Goal: Find contact information: Find contact information

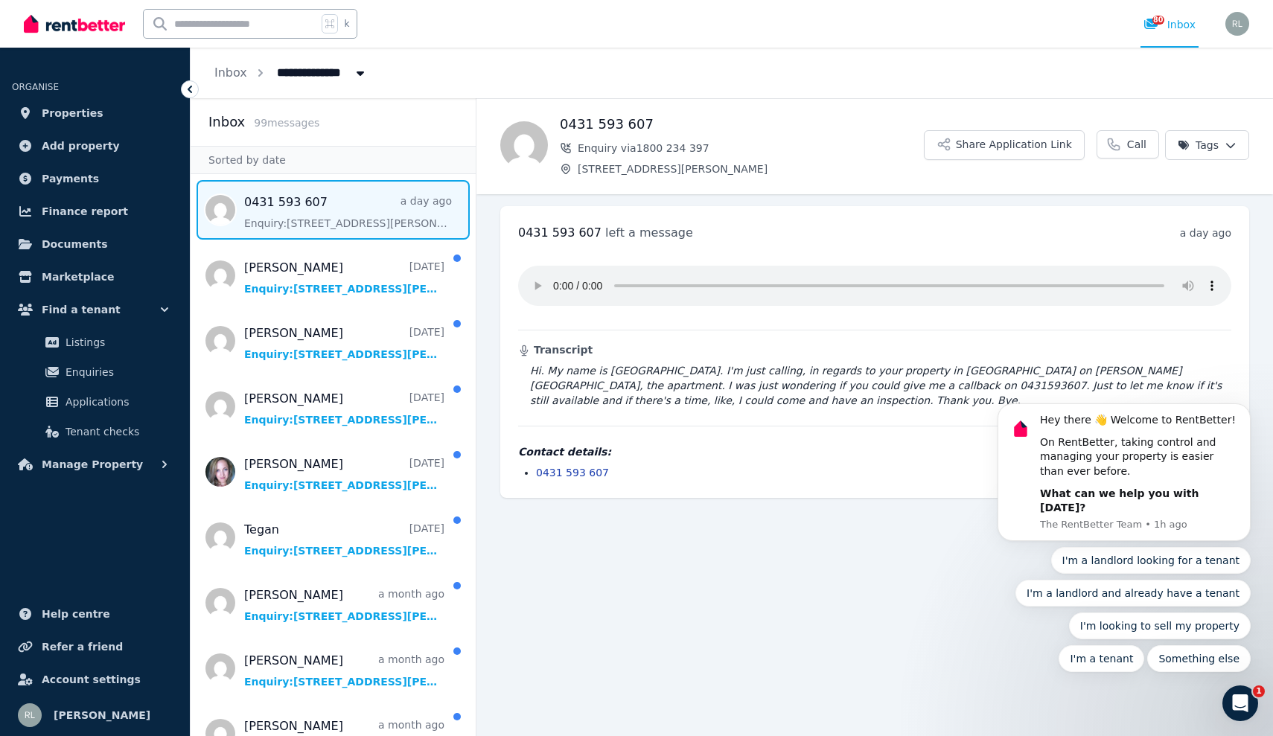
click at [537, 280] on audio at bounding box center [874, 286] width 713 height 40
click at [534, 279] on audio at bounding box center [874, 286] width 713 height 40
click at [532, 283] on audio at bounding box center [874, 286] width 713 height 40
click at [559, 271] on audio at bounding box center [874, 286] width 713 height 40
click at [1204, 279] on body "Hey there 👋 Welcome to RentBetter! On RentBetter, taking control and managing y…" at bounding box center [1124, 484] width 286 height 411
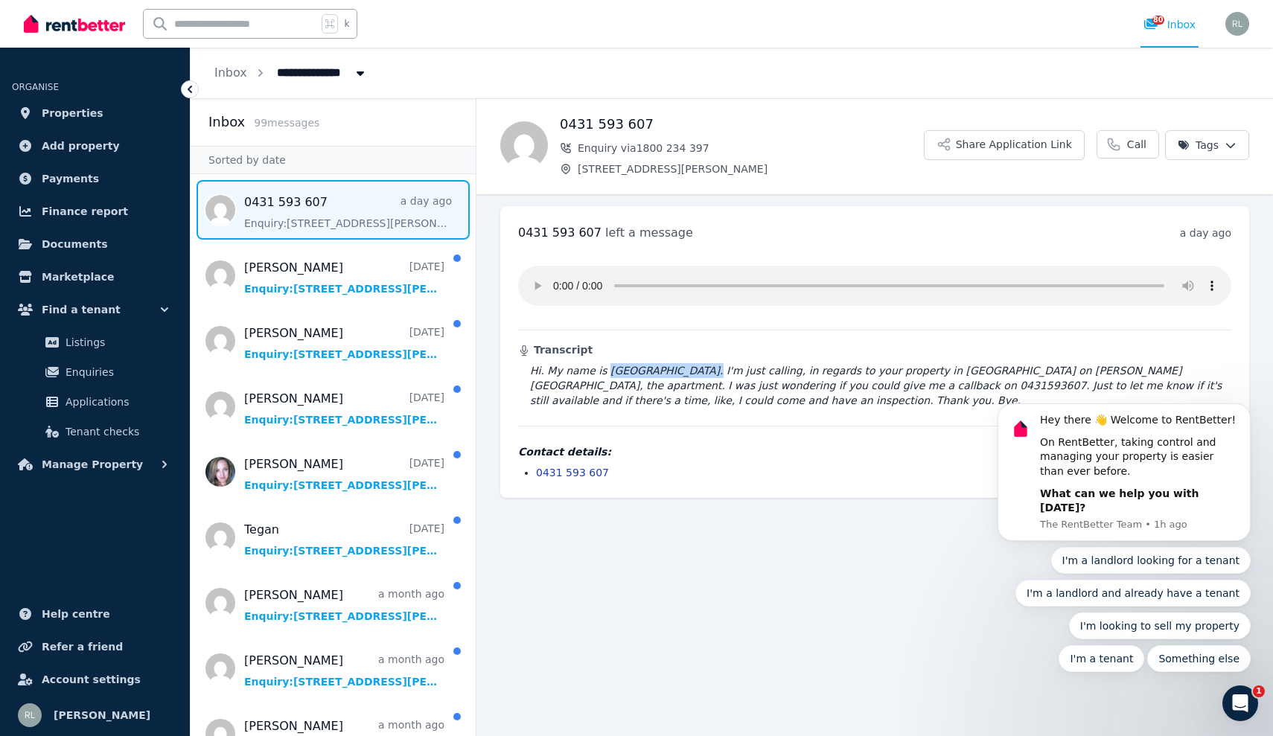
drag, startPoint x: 604, startPoint y: 353, endPoint x: 680, endPoint y: 352, distance: 75.9
click at [680, 363] on blockquote "Hi. My name is [GEOGRAPHIC_DATA]. I'm just calling, in regards to your property…" at bounding box center [874, 385] width 713 height 45
click at [537, 279] on audio at bounding box center [874, 286] width 713 height 40
click at [551, 281] on audio at bounding box center [874, 286] width 713 height 40
click at [562, 277] on audio at bounding box center [874, 286] width 713 height 40
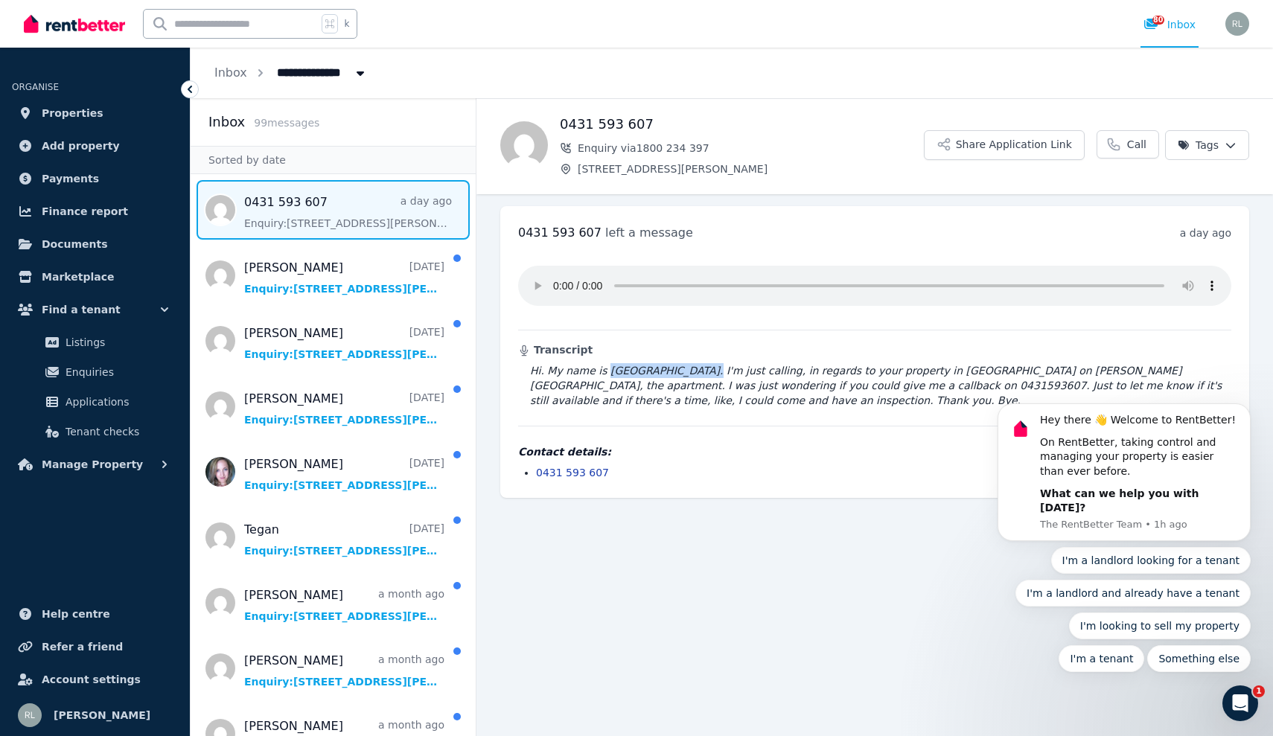
click at [548, 278] on audio at bounding box center [874, 286] width 713 height 40
click at [554, 278] on audio at bounding box center [874, 286] width 713 height 40
click at [362, 266] on span "Message list" at bounding box center [333, 276] width 285 height 60
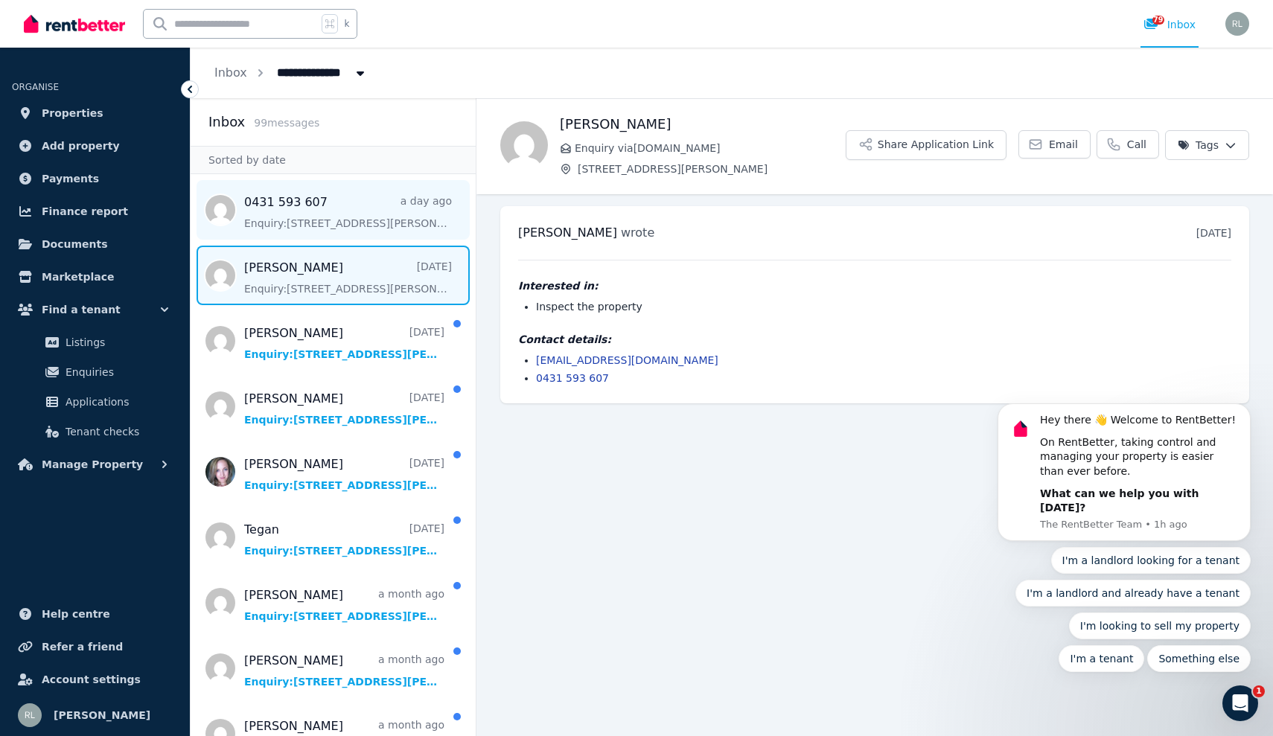
click at [321, 217] on span "Message list" at bounding box center [333, 210] width 285 height 60
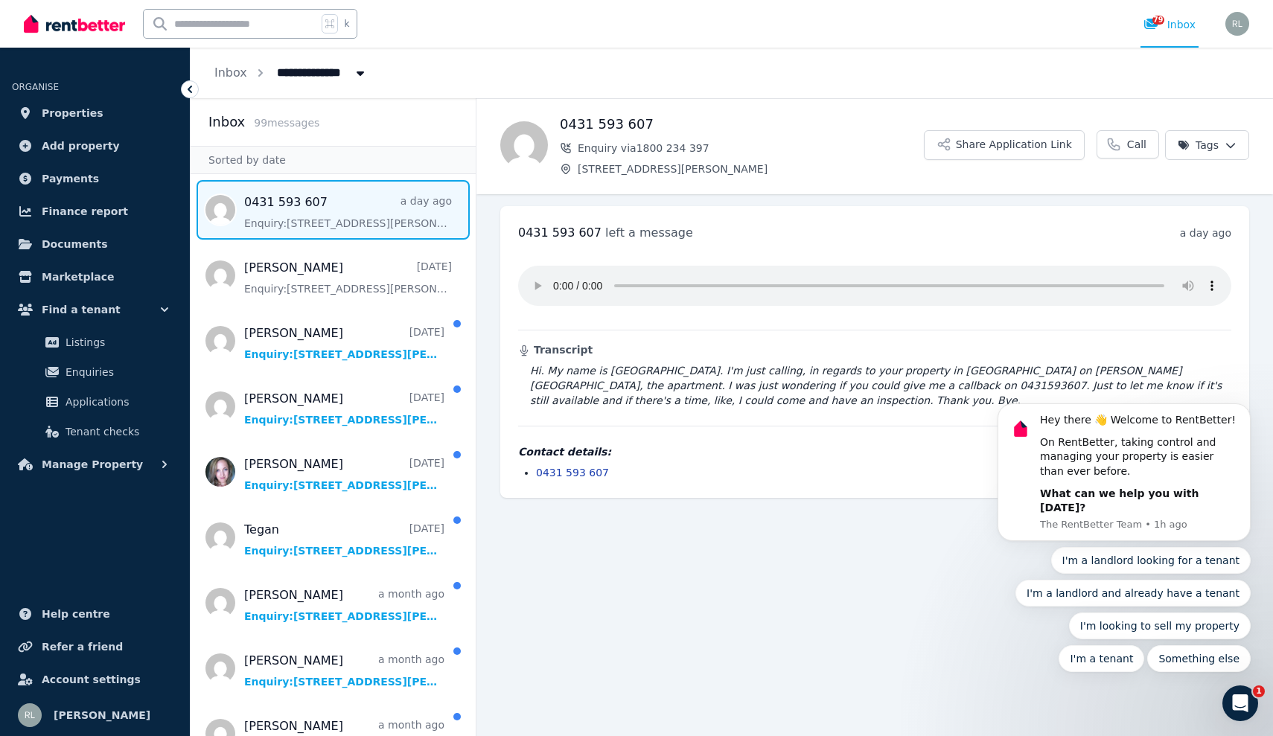
click at [531, 275] on audio at bounding box center [874, 286] width 713 height 40
click at [534, 280] on audio at bounding box center [874, 286] width 713 height 40
drag, startPoint x: 603, startPoint y: 352, endPoint x: 673, endPoint y: 355, distance: 70.8
click at [673, 363] on blockquote "Hi. My name is [GEOGRAPHIC_DATA]. I'm just calling, in regards to your property…" at bounding box center [874, 385] width 713 height 45
click at [534, 280] on audio at bounding box center [874, 286] width 713 height 40
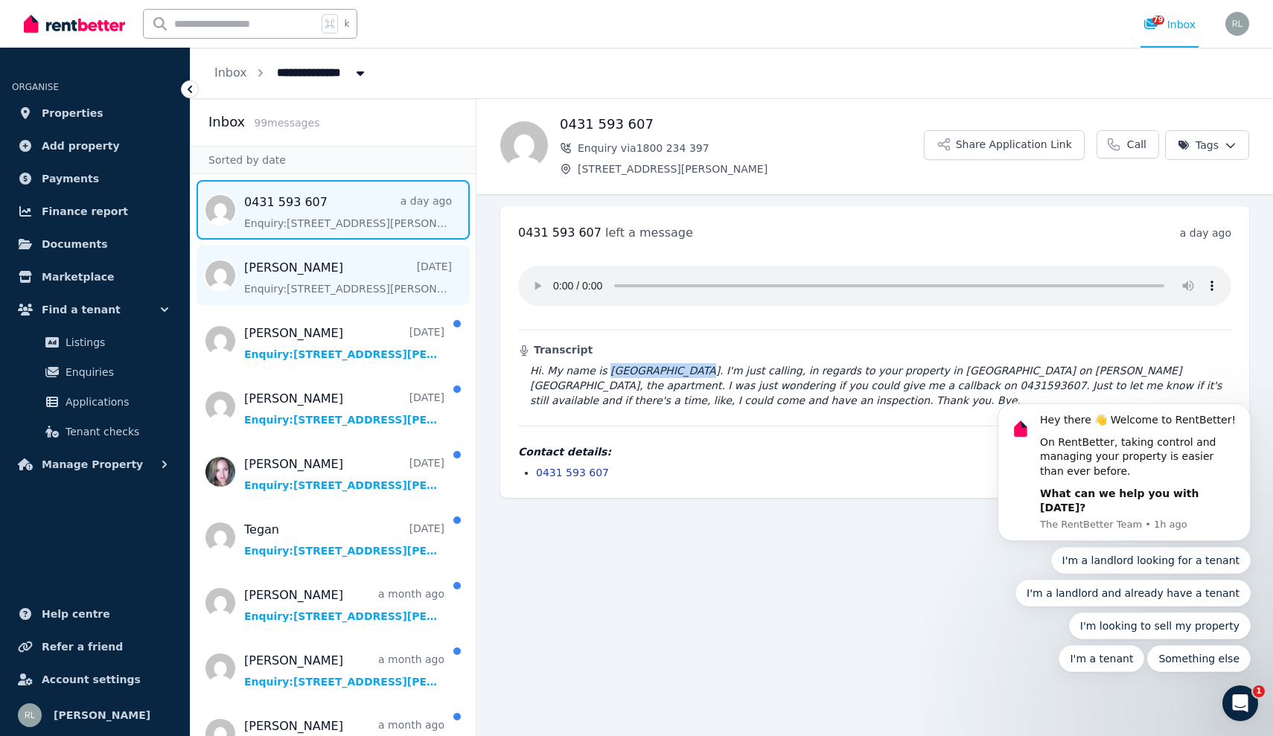
click at [347, 286] on span "Message list" at bounding box center [333, 276] width 285 height 60
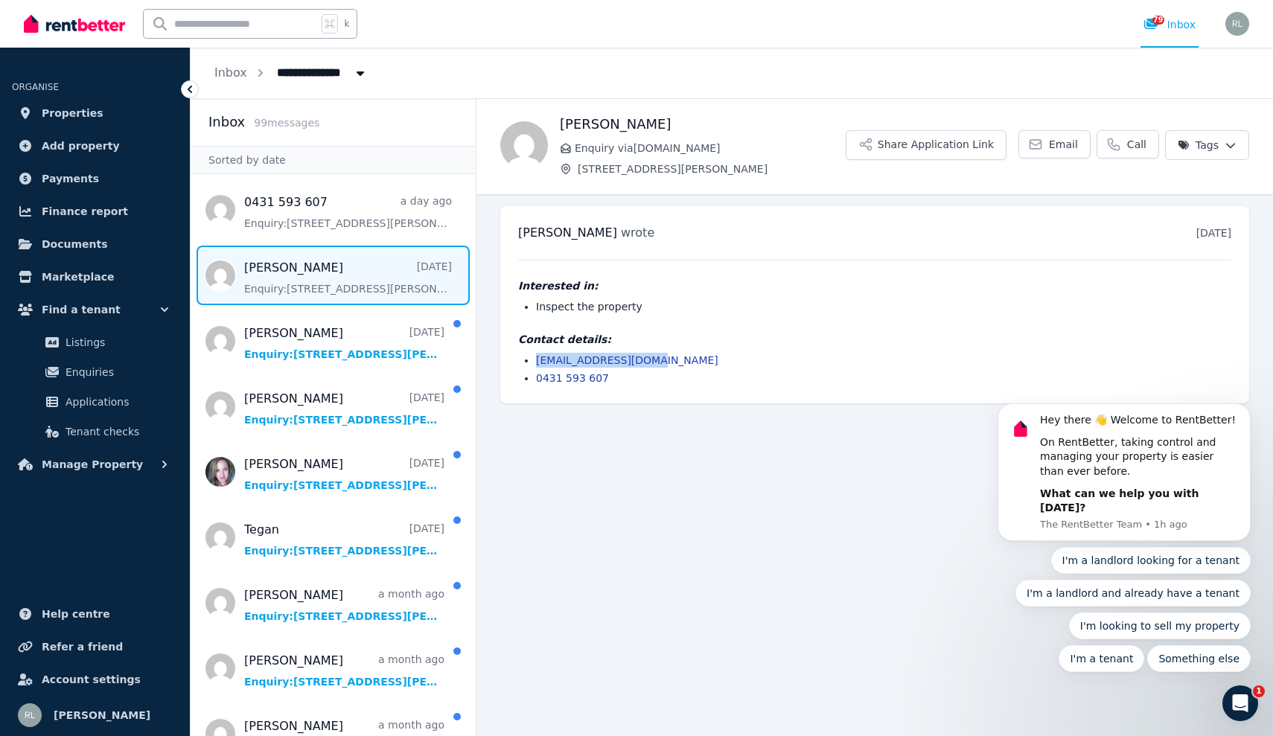
drag, startPoint x: 647, startPoint y: 356, endPoint x: 536, endPoint y: 350, distance: 111.8
click at [536, 350] on div "Contact details: [EMAIL_ADDRESS][DOMAIN_NAME] 0431 593 607" at bounding box center [874, 359] width 713 height 54
copy link "[EMAIL_ADDRESS][DOMAIN_NAME]"
click at [361, 325] on span "Message list" at bounding box center [333, 341] width 285 height 60
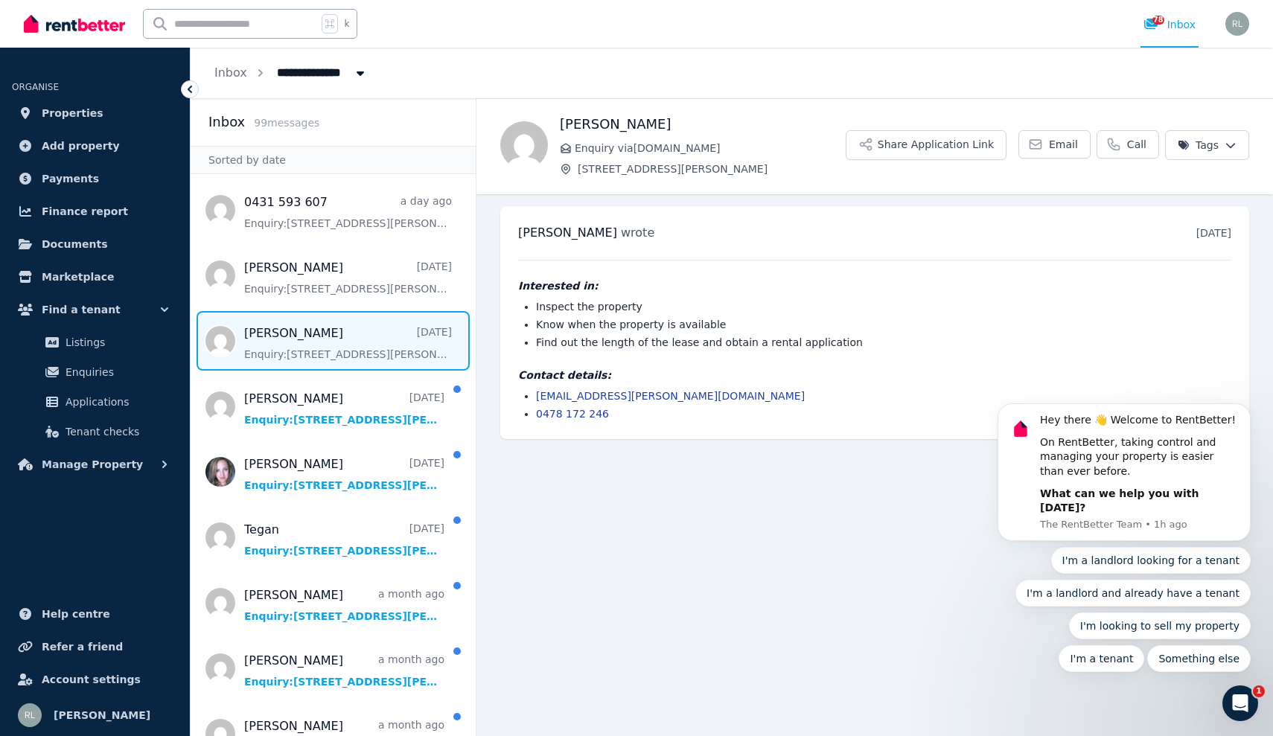
click at [661, 397] on link "[EMAIL_ADDRESS][PERSON_NAME][DOMAIN_NAME]" at bounding box center [670, 396] width 269 height 12
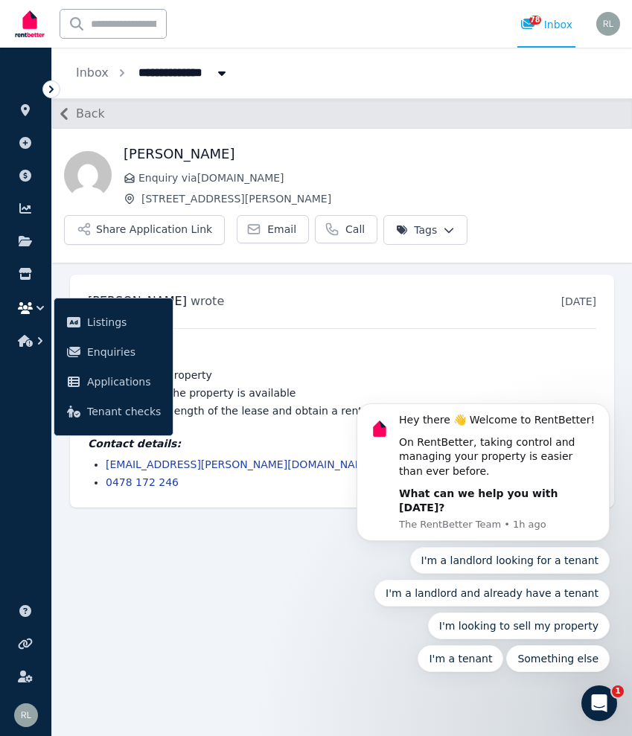
click at [271, 455] on div "Contact details: [PERSON_NAME][EMAIL_ADDRESS][DOMAIN_NAME] 0478 172 246" at bounding box center [342, 463] width 508 height 54
drag, startPoint x: 267, startPoint y: 464, endPoint x: 103, endPoint y: 462, distance: 163.7
click at [103, 462] on ul "[EMAIL_ADDRESS][PERSON_NAME][DOMAIN_NAME] 0478 172 246" at bounding box center [342, 473] width 508 height 33
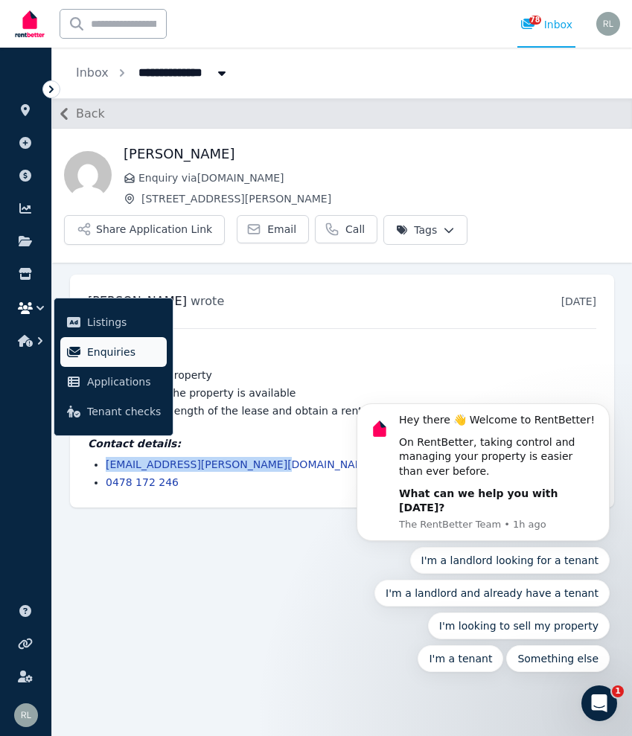
copy link "[EMAIL_ADDRESS][PERSON_NAME][DOMAIN_NAME]"
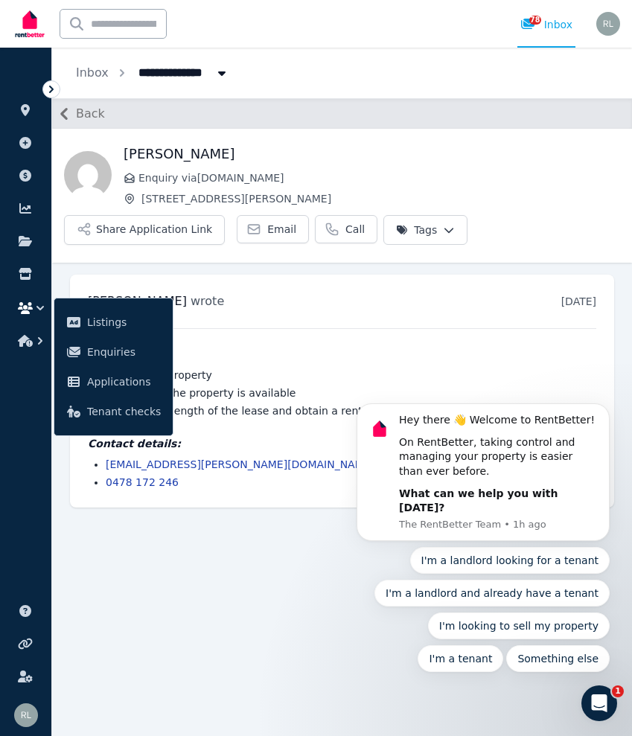
click at [298, 440] on h4 "Contact details:" at bounding box center [342, 443] width 508 height 15
click at [275, 358] on h4 "Interested in:" at bounding box center [342, 354] width 508 height 15
click at [92, 82] on ol "**********" at bounding box center [152, 73] width 201 height 51
click at [92, 77] on link "Inbox" at bounding box center [92, 72] width 33 height 14
click at [179, 71] on span "All Properties" at bounding box center [187, 72] width 116 height 24
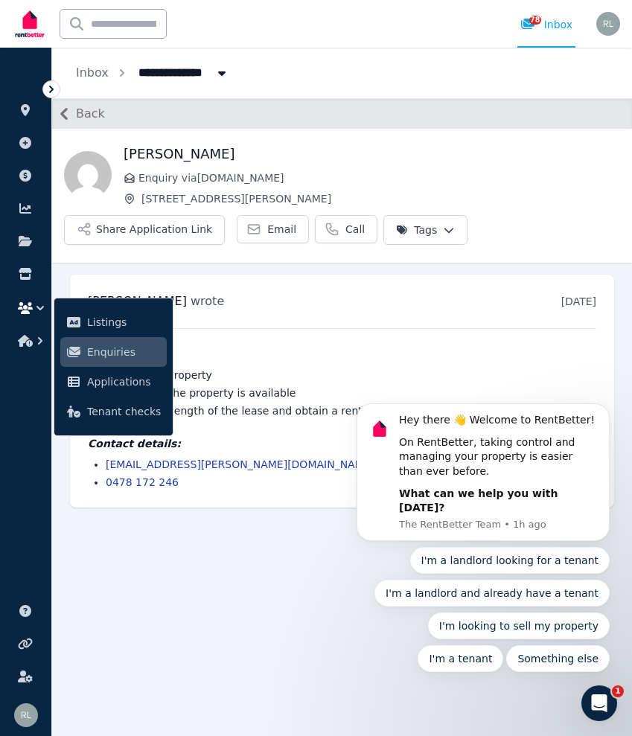
type input "**********"
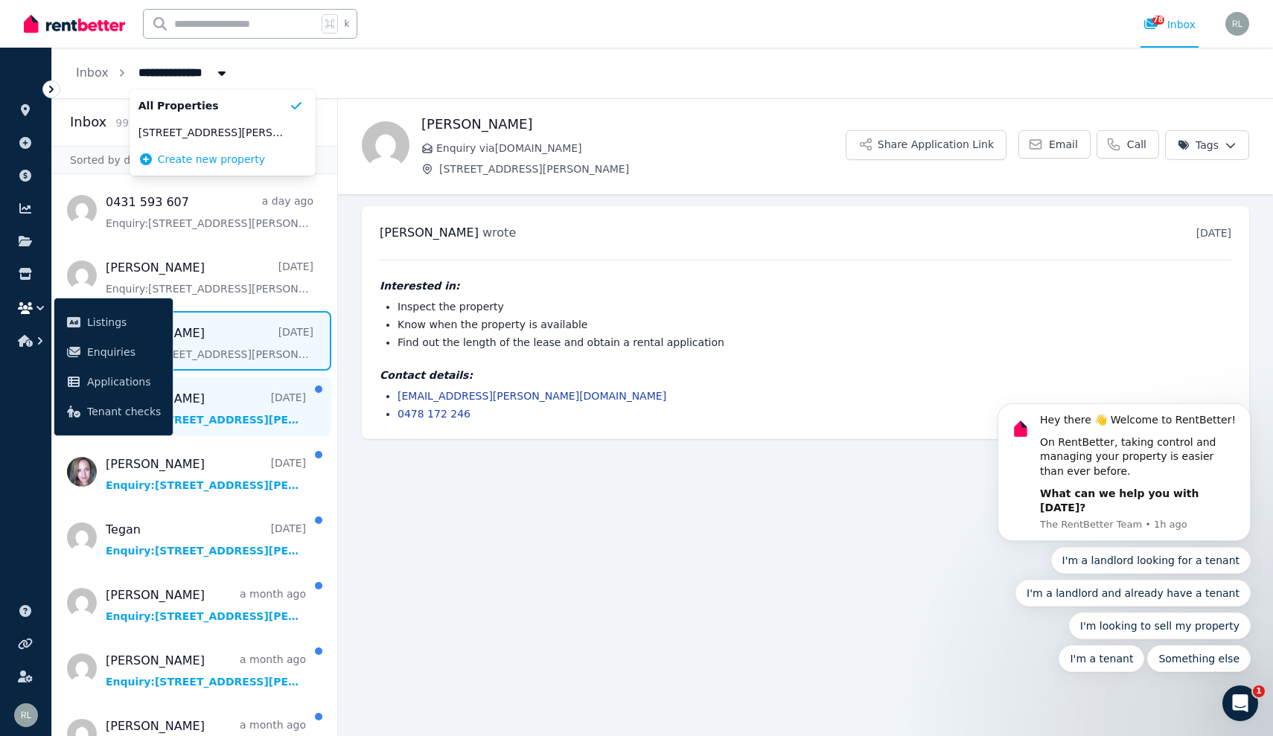
click at [186, 386] on span "Message list" at bounding box center [194, 407] width 285 height 60
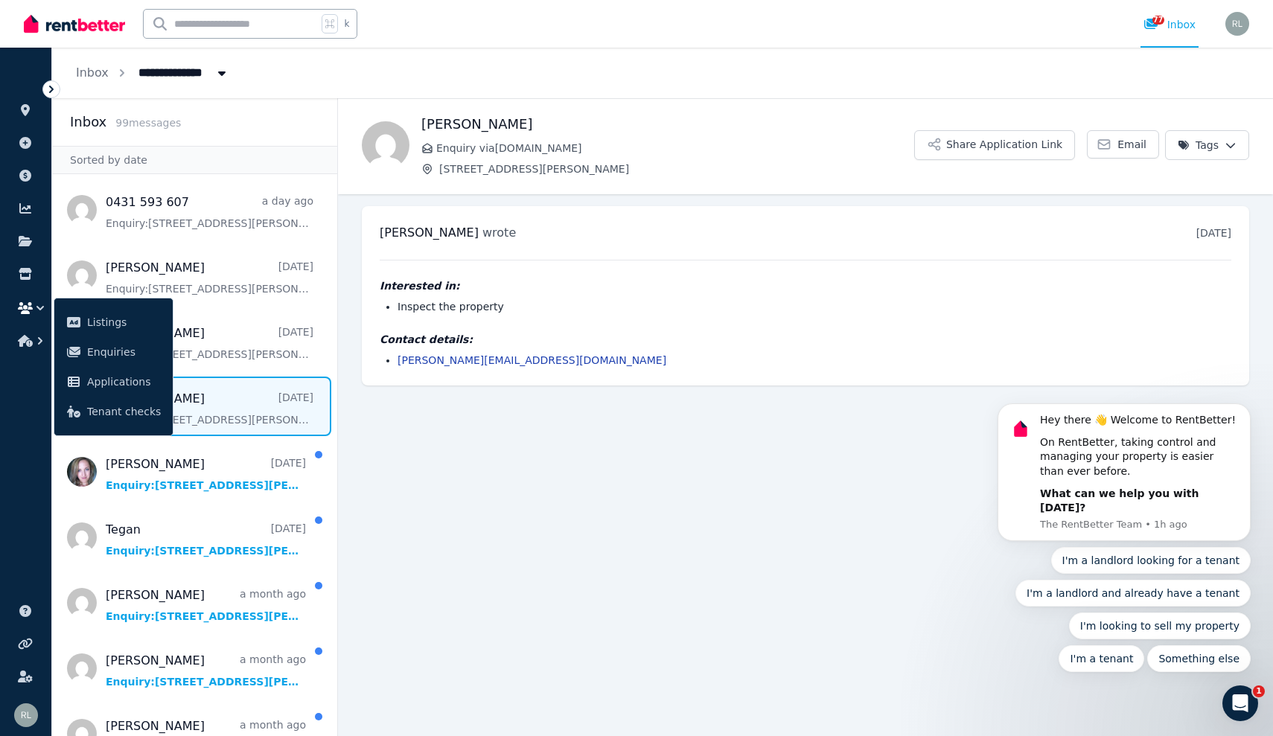
click at [625, 258] on div "[PERSON_NAME] wrote [DATE] 3:34 pm [DATE][DATE] Interested in: Inspect the prop…" at bounding box center [805, 295] width 887 height 179
click at [208, 480] on span "Message list" at bounding box center [194, 472] width 285 height 60
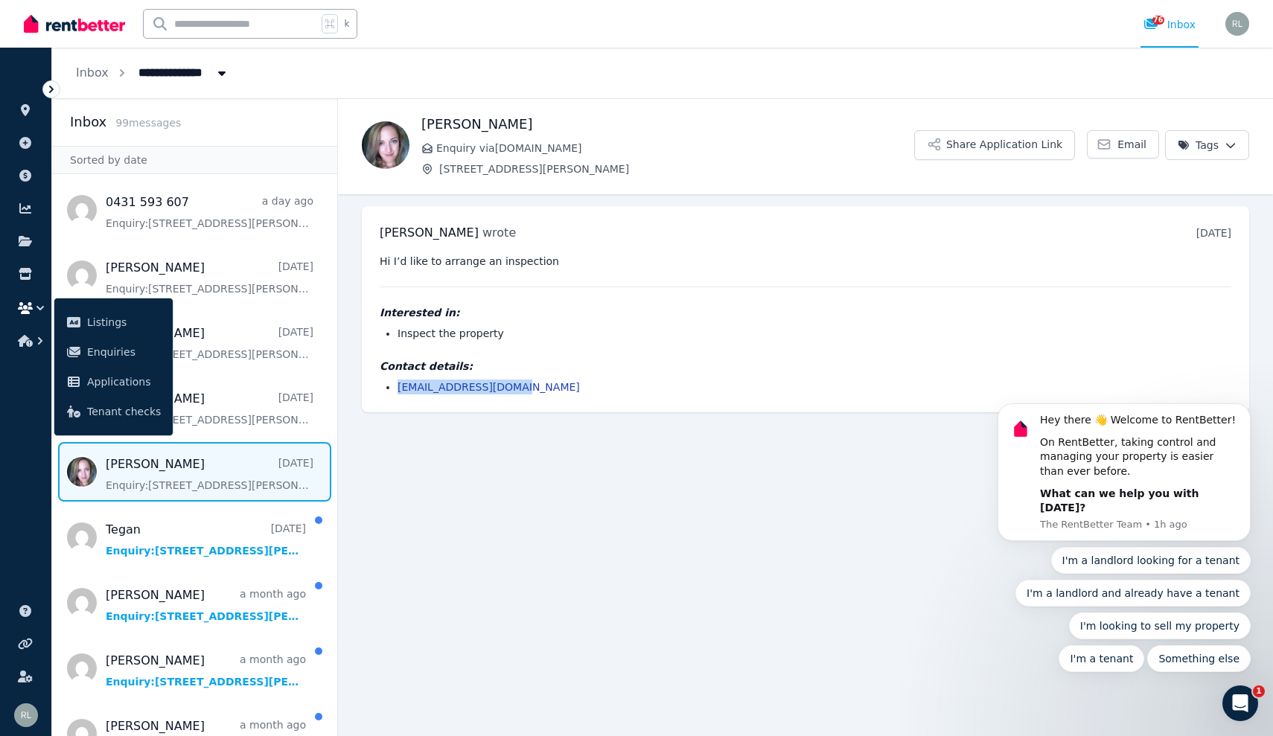
drag, startPoint x: 521, startPoint y: 391, endPoint x: 397, endPoint y: 385, distance: 124.4
click at [397, 385] on ul "[EMAIL_ADDRESS][DOMAIN_NAME]" at bounding box center [805, 387] width 851 height 15
click at [204, 529] on span "Message list" at bounding box center [194, 538] width 285 height 60
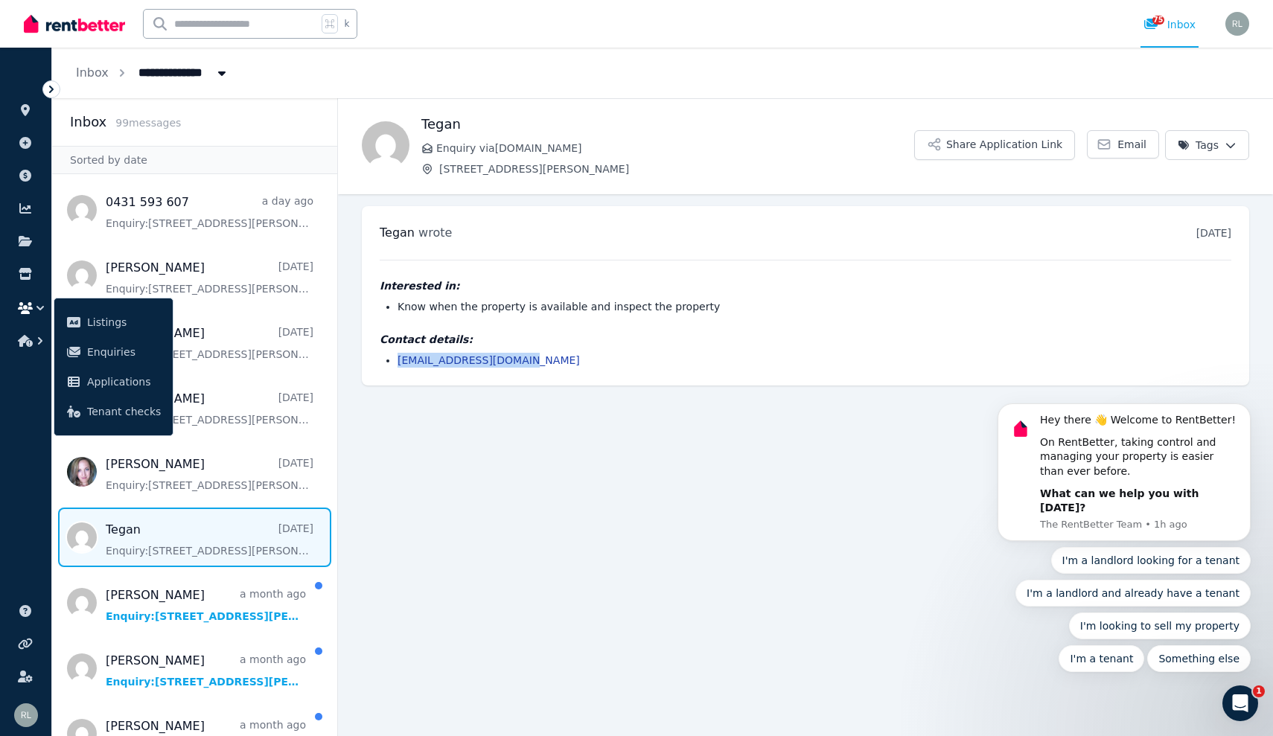
drag, startPoint x: 525, startPoint y: 360, endPoint x: 391, endPoint y: 356, distance: 134.0
click at [391, 356] on ul "[EMAIL_ADDRESS][DOMAIN_NAME]" at bounding box center [805, 360] width 851 height 15
click at [223, 610] on span "Message list" at bounding box center [194, 603] width 285 height 60
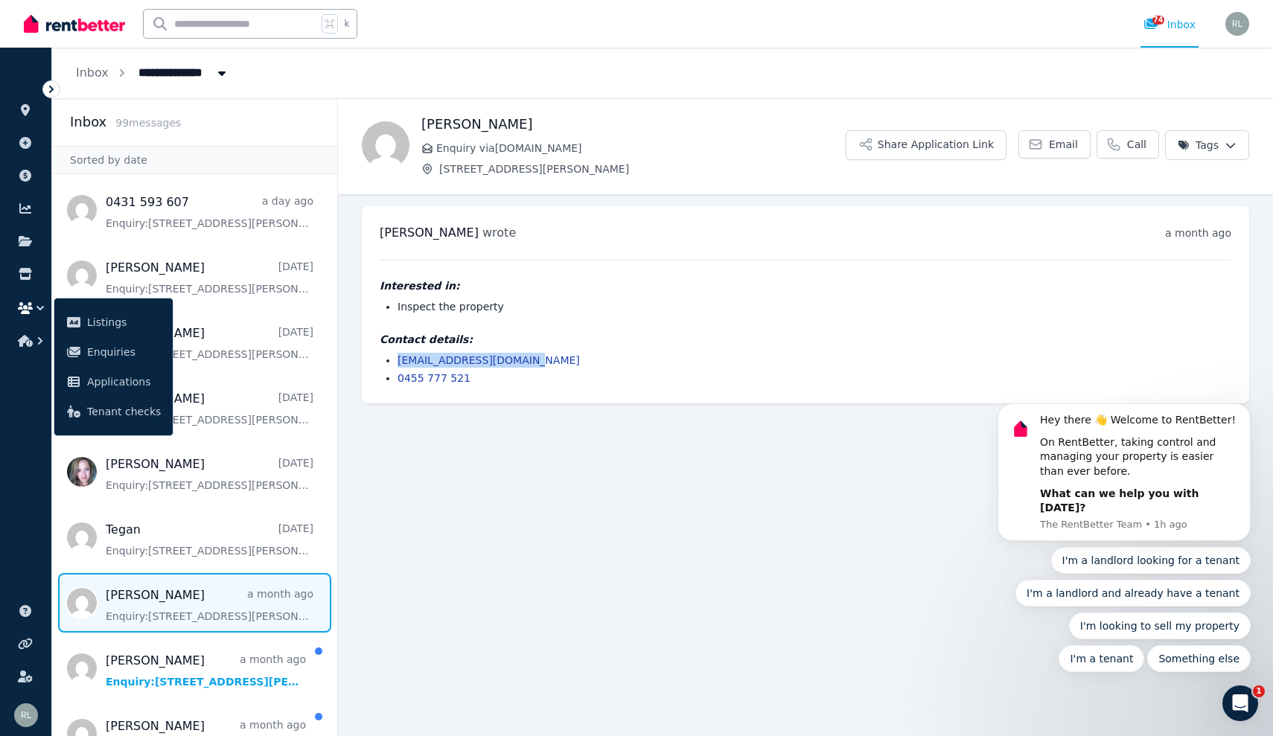
drag, startPoint x: 539, startPoint y: 360, endPoint x: 391, endPoint y: 355, distance: 147.4
click at [391, 355] on ul "[EMAIL_ADDRESS][DOMAIN_NAME] 0455 777 521" at bounding box center [805, 369] width 851 height 33
drag, startPoint x: 481, startPoint y: 380, endPoint x: 394, endPoint y: 376, distance: 87.2
click at [394, 376] on ul "[EMAIL_ADDRESS][DOMAIN_NAME] 0455 777 521" at bounding box center [805, 369] width 851 height 33
click at [410, 380] on link "0455 777 521" at bounding box center [433, 378] width 73 height 12
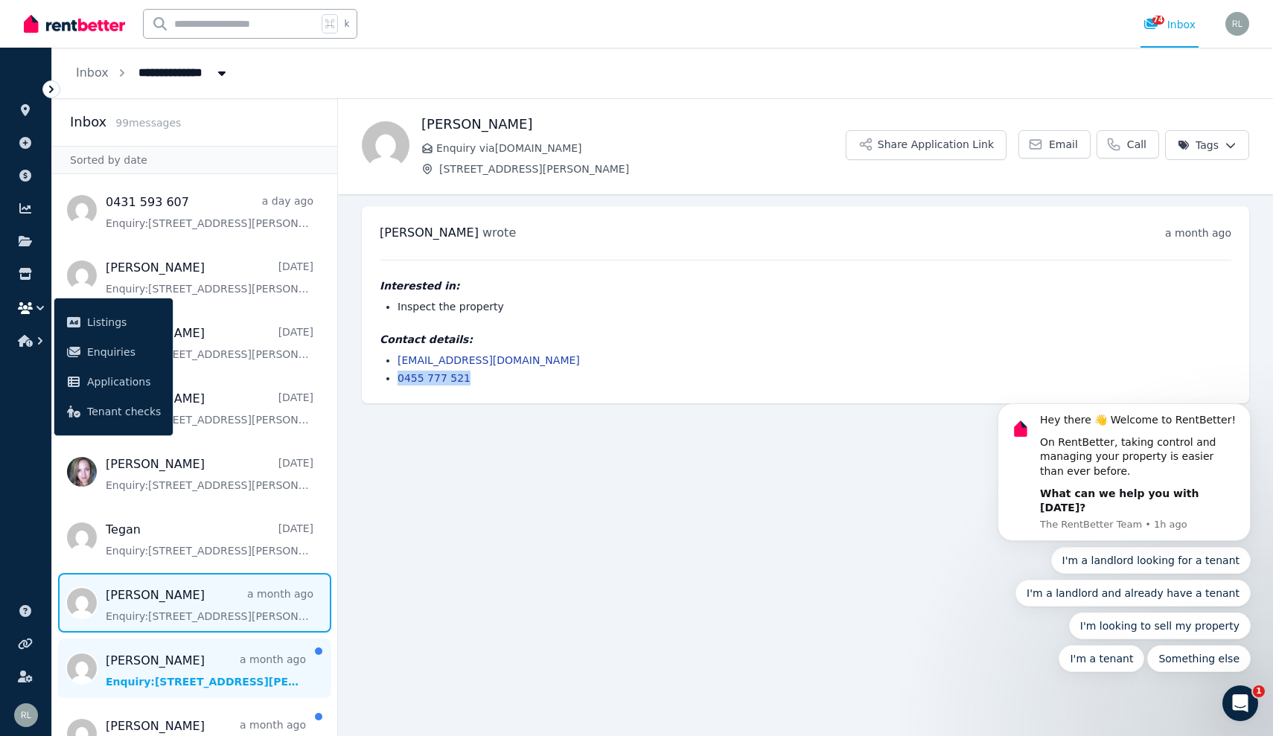
click at [129, 659] on span "Message list" at bounding box center [194, 669] width 285 height 60
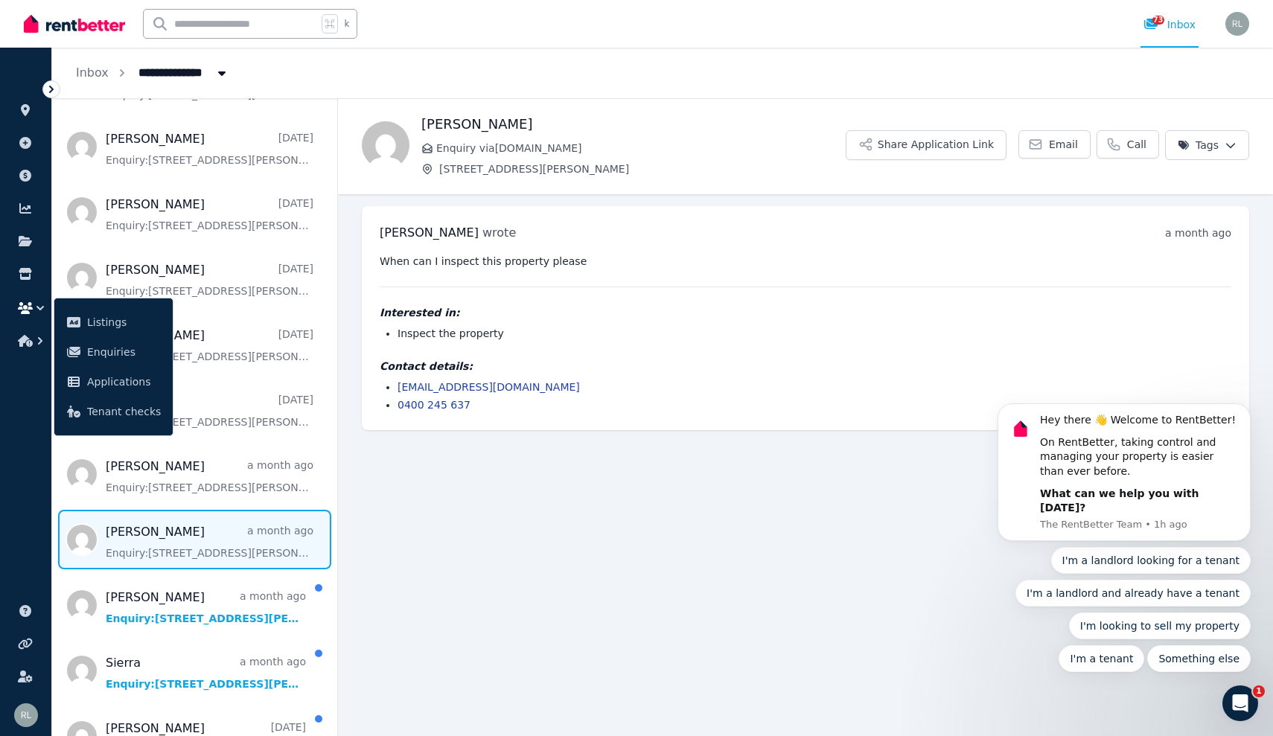
scroll to position [129, 0]
drag, startPoint x: 477, startPoint y: 406, endPoint x: 385, endPoint y: 395, distance: 92.2
click at [385, 395] on ul "[EMAIL_ADDRESS][DOMAIN_NAME] 0400 245 637" at bounding box center [805, 396] width 851 height 33
copy link "0400 245 637"
drag, startPoint x: 514, startPoint y: 388, endPoint x: 402, endPoint y: 388, distance: 112.4
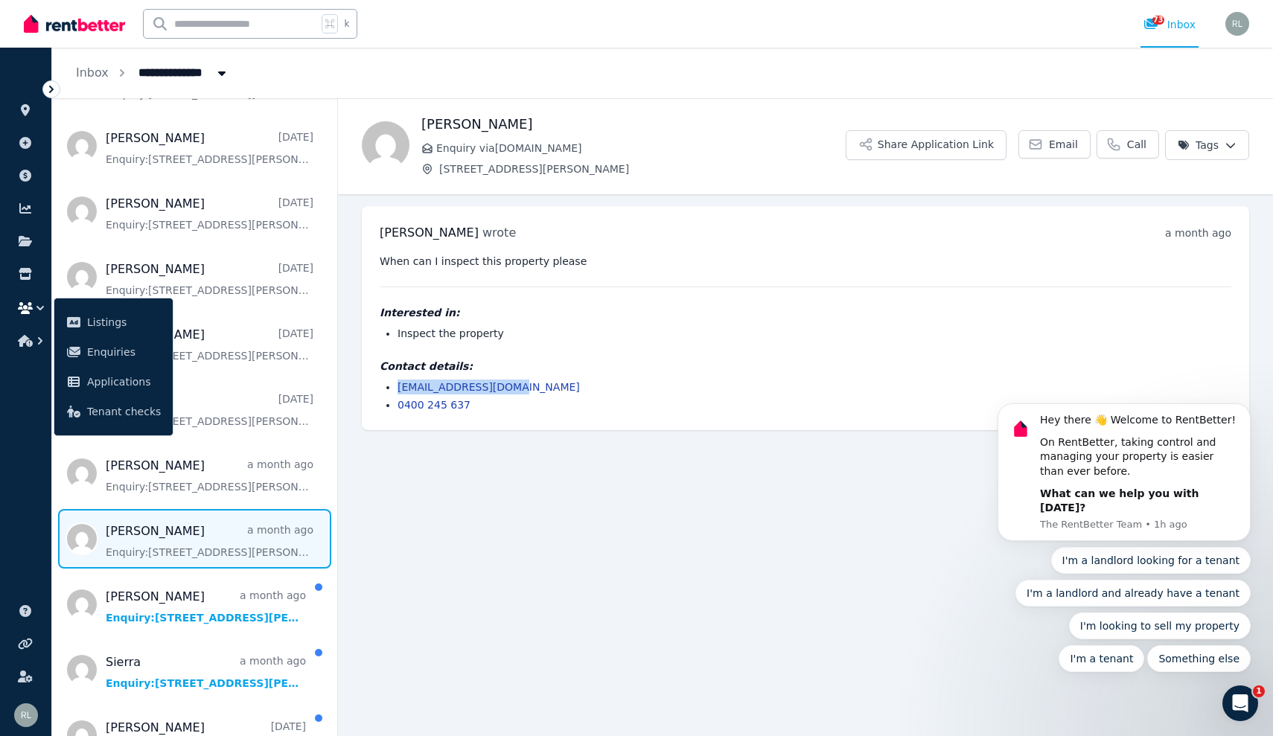
click at [402, 388] on li "[EMAIL_ADDRESS][DOMAIN_NAME]" at bounding box center [813, 387] width 833 height 15
click at [179, 630] on span "Message list" at bounding box center [194, 605] width 285 height 60
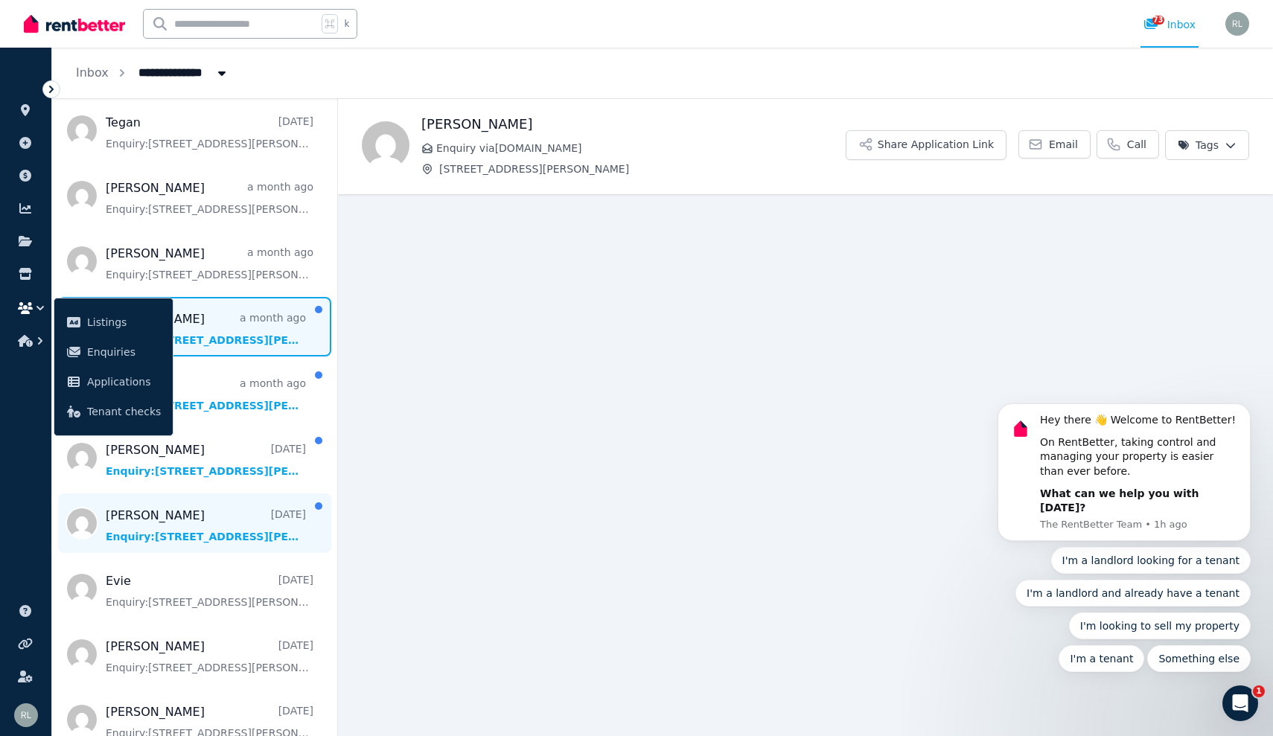
scroll to position [412, 0]
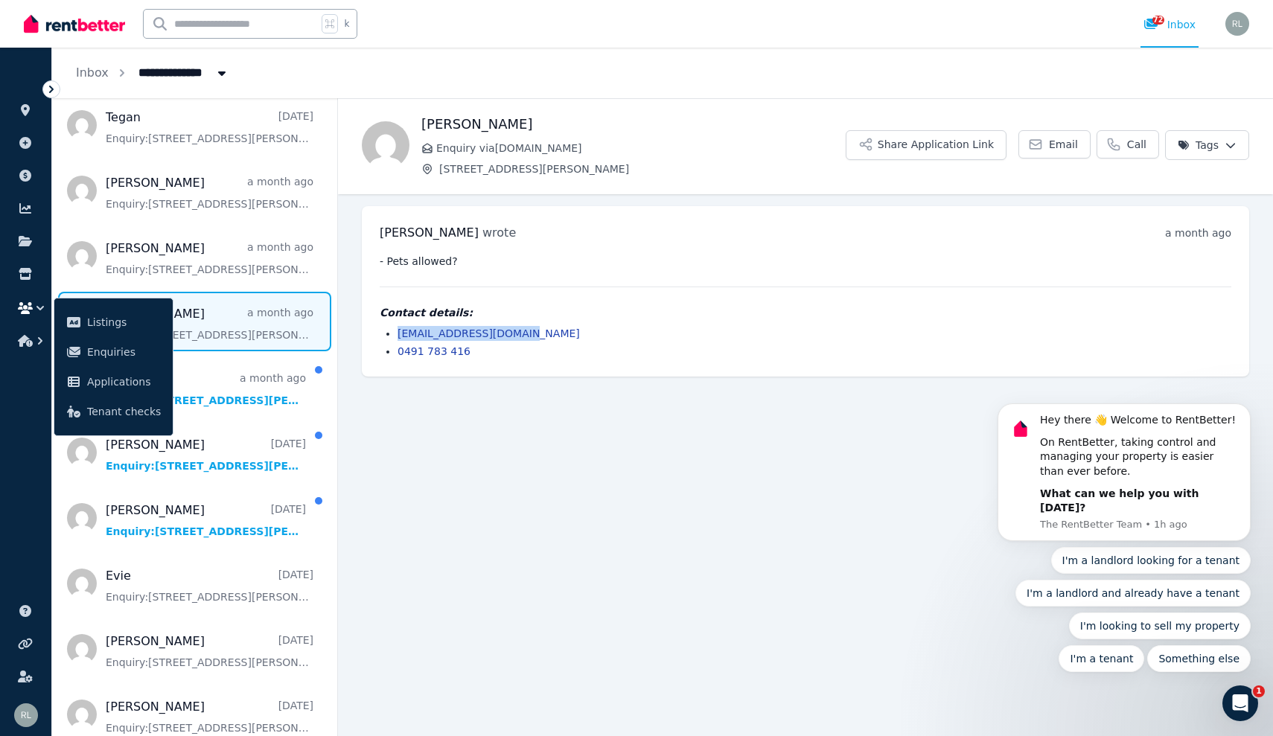
drag, startPoint x: 516, startPoint y: 332, endPoint x: 394, endPoint y: 324, distance: 122.3
click at [394, 324] on div "Contact details: [PERSON_NAME][EMAIL_ADDRESS][DOMAIN_NAME] 0491 783 416" at bounding box center [805, 332] width 851 height 54
click at [473, 356] on li "0491 783 416" at bounding box center [813, 351] width 833 height 15
drag, startPoint x: 471, startPoint y: 346, endPoint x: 392, endPoint y: 351, distance: 79.0
click at [392, 351] on ul "[EMAIL_ADDRESS][DOMAIN_NAME] 0491 783 416" at bounding box center [805, 342] width 851 height 33
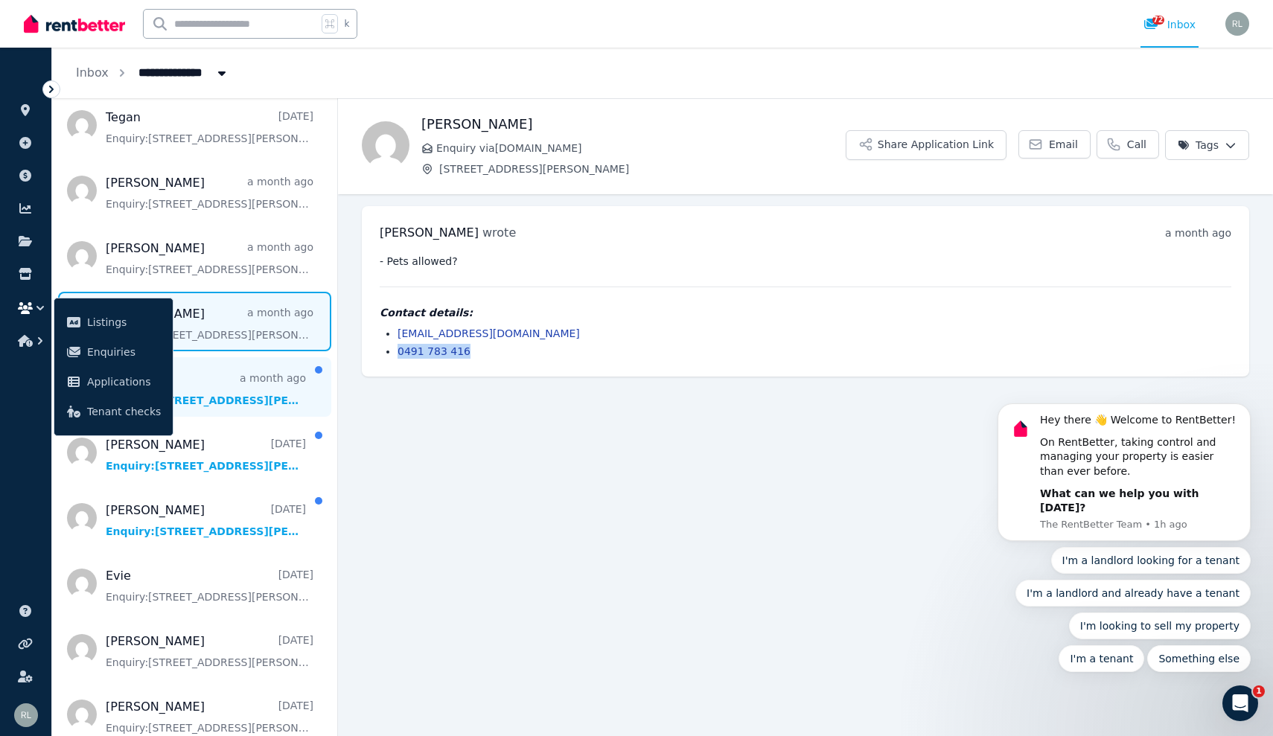
click at [216, 391] on span "Message list" at bounding box center [194, 387] width 285 height 60
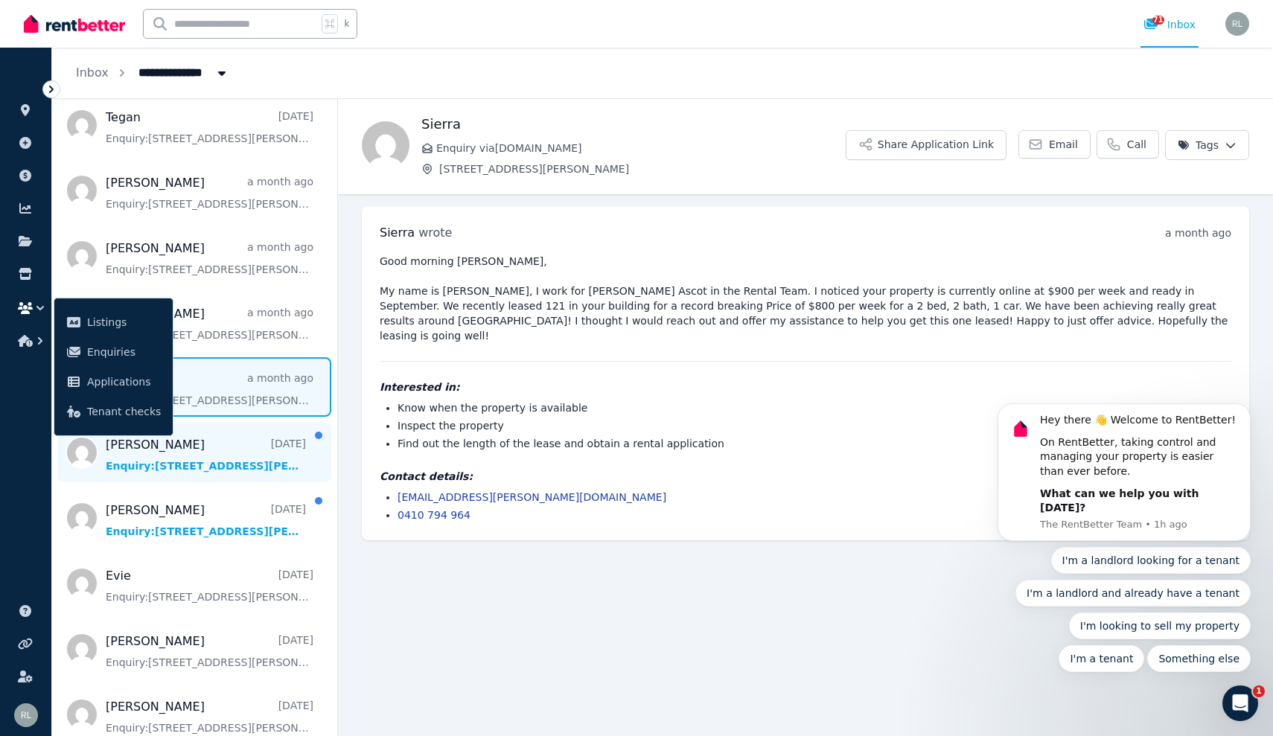
click at [217, 471] on span "Message list" at bounding box center [194, 453] width 285 height 60
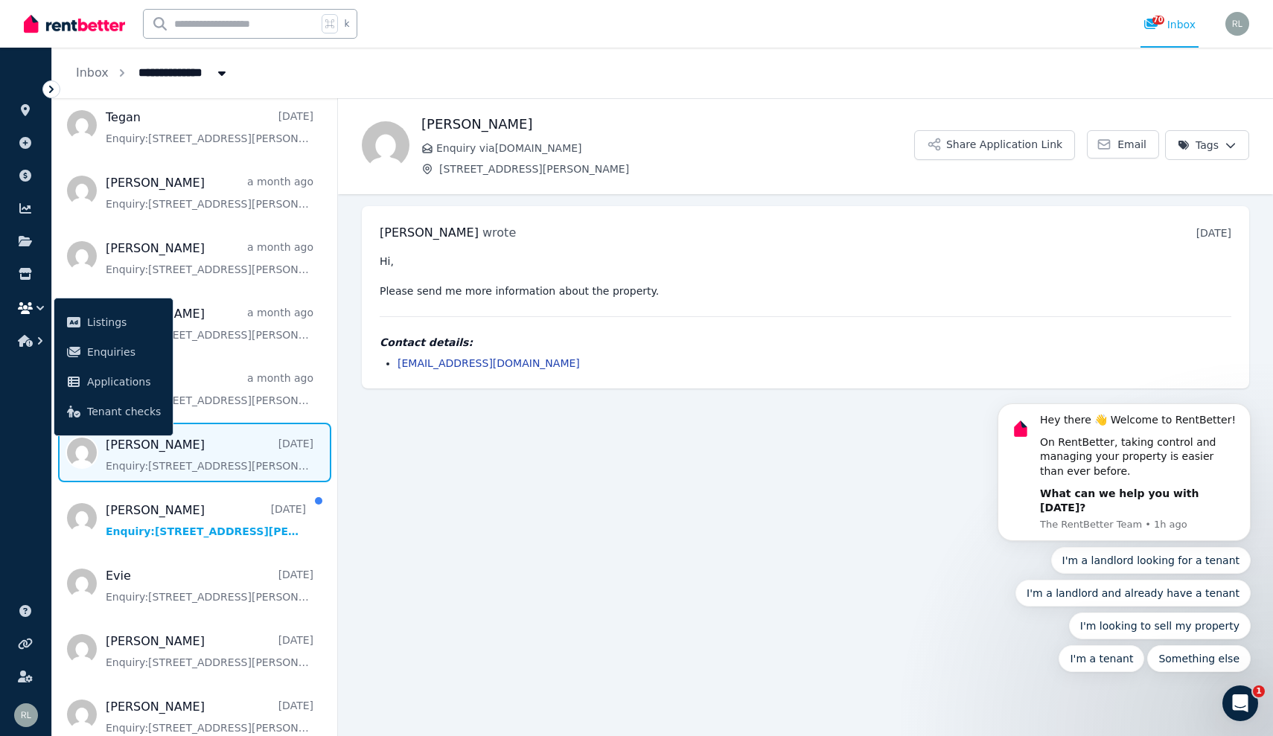
drag, startPoint x: 563, startPoint y: 362, endPoint x: 385, endPoint y: 352, distance: 178.1
click at [385, 352] on div "Contact details: [EMAIL_ADDRESS][DOMAIN_NAME]" at bounding box center [805, 353] width 851 height 36
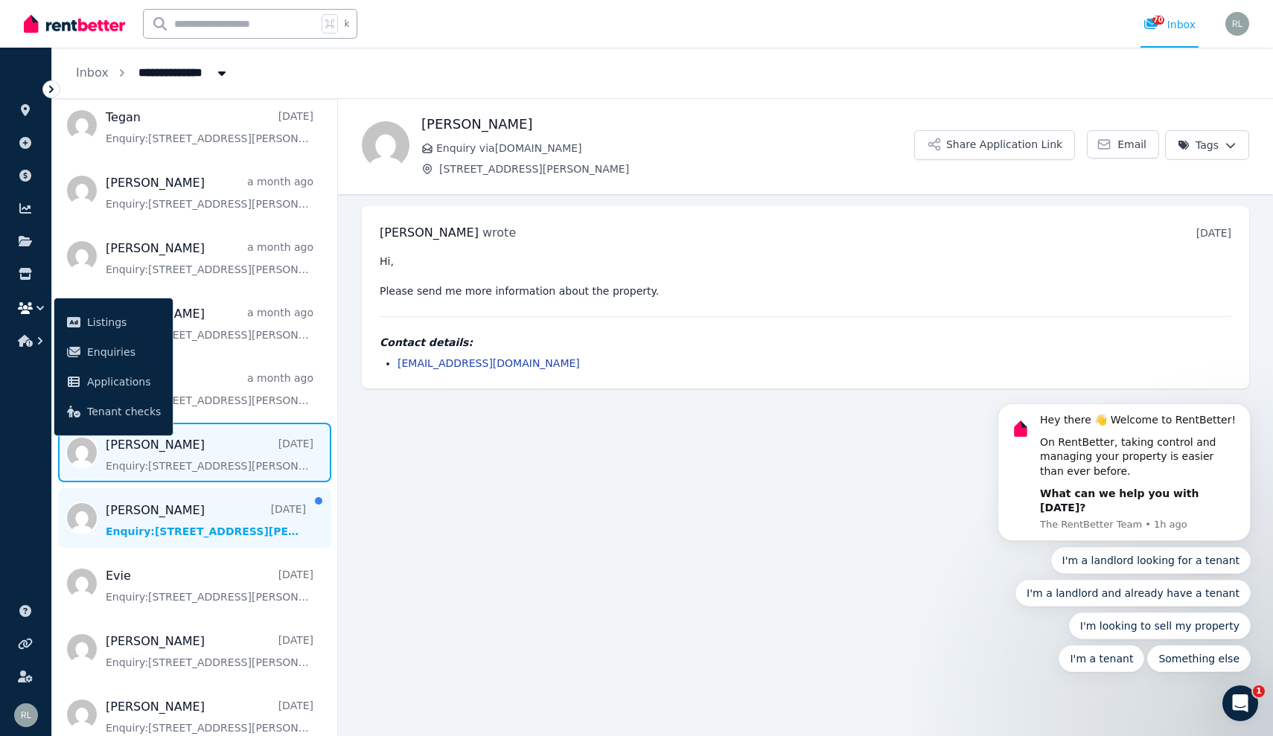
click at [225, 524] on span "Message list" at bounding box center [194, 518] width 285 height 60
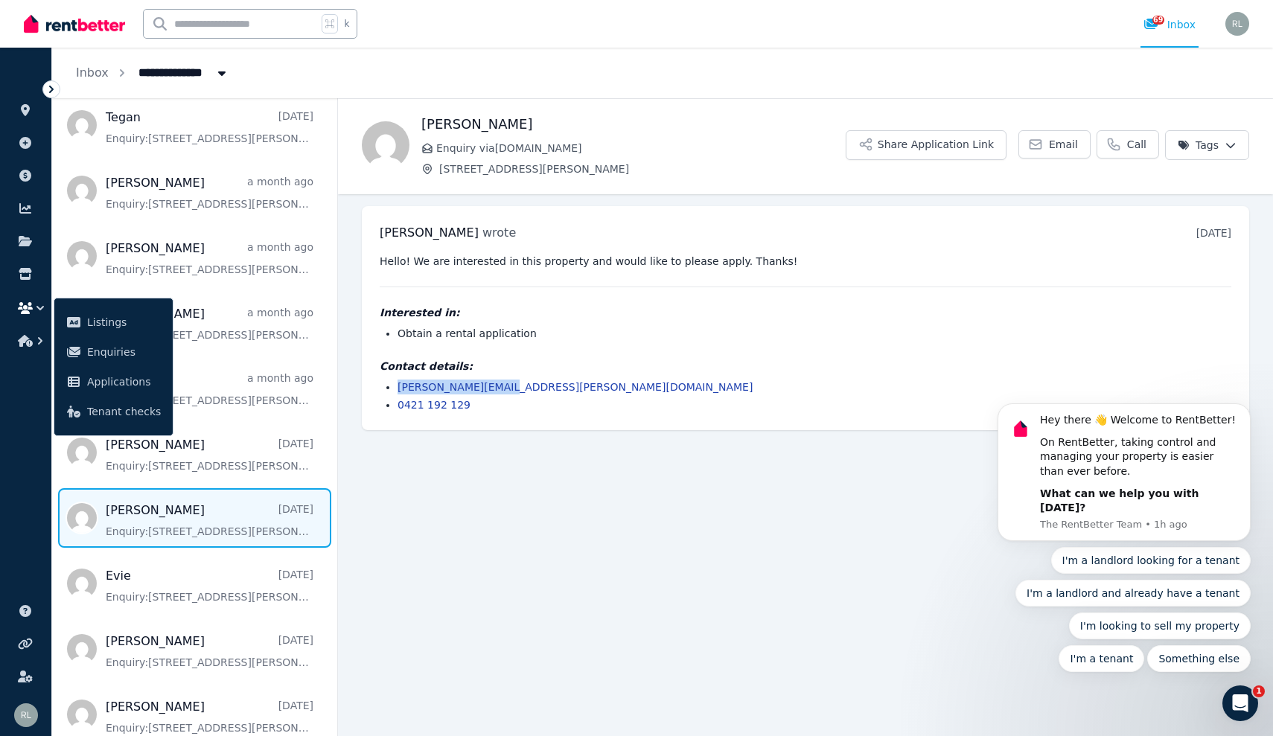
drag, startPoint x: 510, startPoint y: 386, endPoint x: 394, endPoint y: 383, distance: 116.2
click at [394, 383] on ul "[PERSON_NAME][EMAIL_ADDRESS][PERSON_NAME][DOMAIN_NAME] 0421 192 129" at bounding box center [805, 396] width 851 height 33
click at [450, 383] on link "[PERSON_NAME][EMAIL_ADDRESS][PERSON_NAME][DOMAIN_NAME]" at bounding box center [574, 387] width 355 height 12
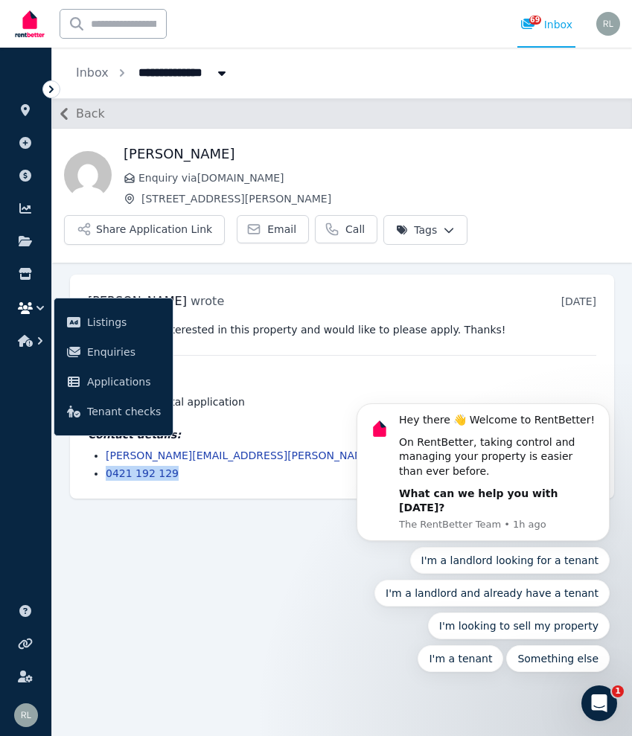
drag, startPoint x: 176, startPoint y: 471, endPoint x: 97, endPoint y: 469, distance: 78.9
click at [106, 469] on li "0421 192 129" at bounding box center [351, 473] width 490 height 15
click at [92, 124] on button "Back" at bounding box center [78, 114] width 53 height 24
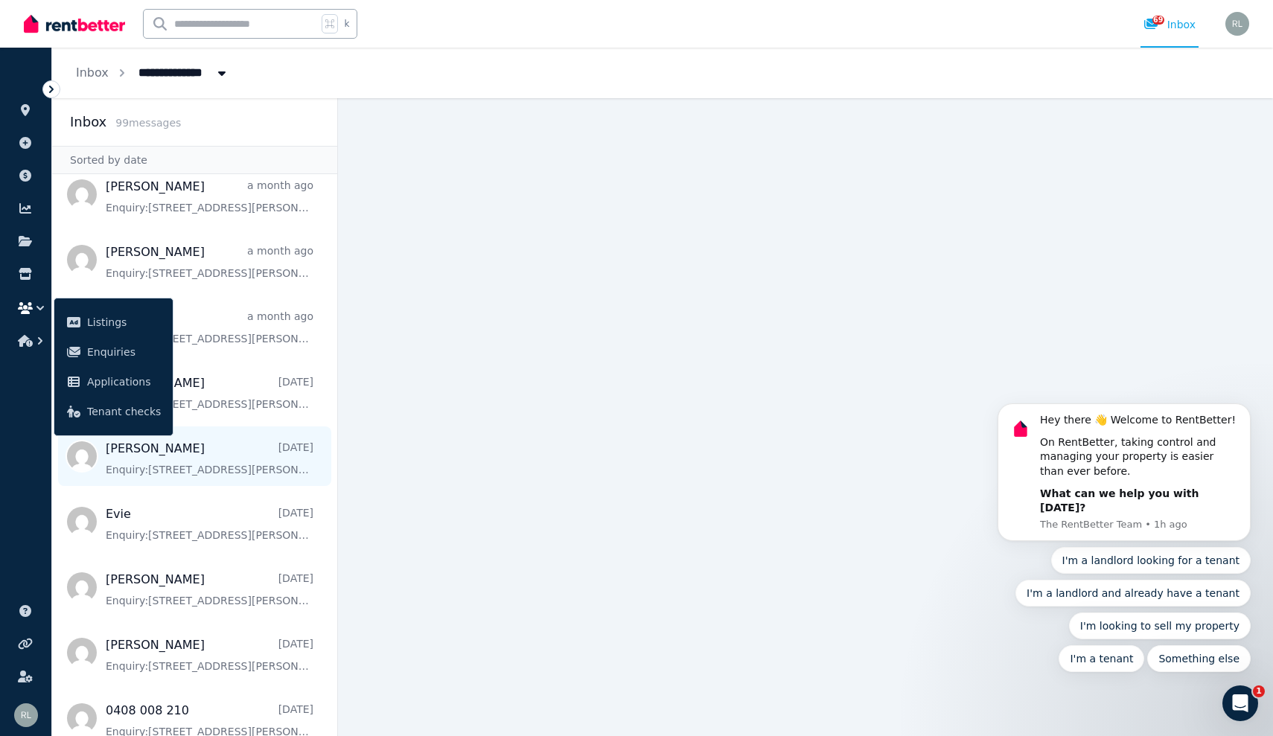
scroll to position [475, 0]
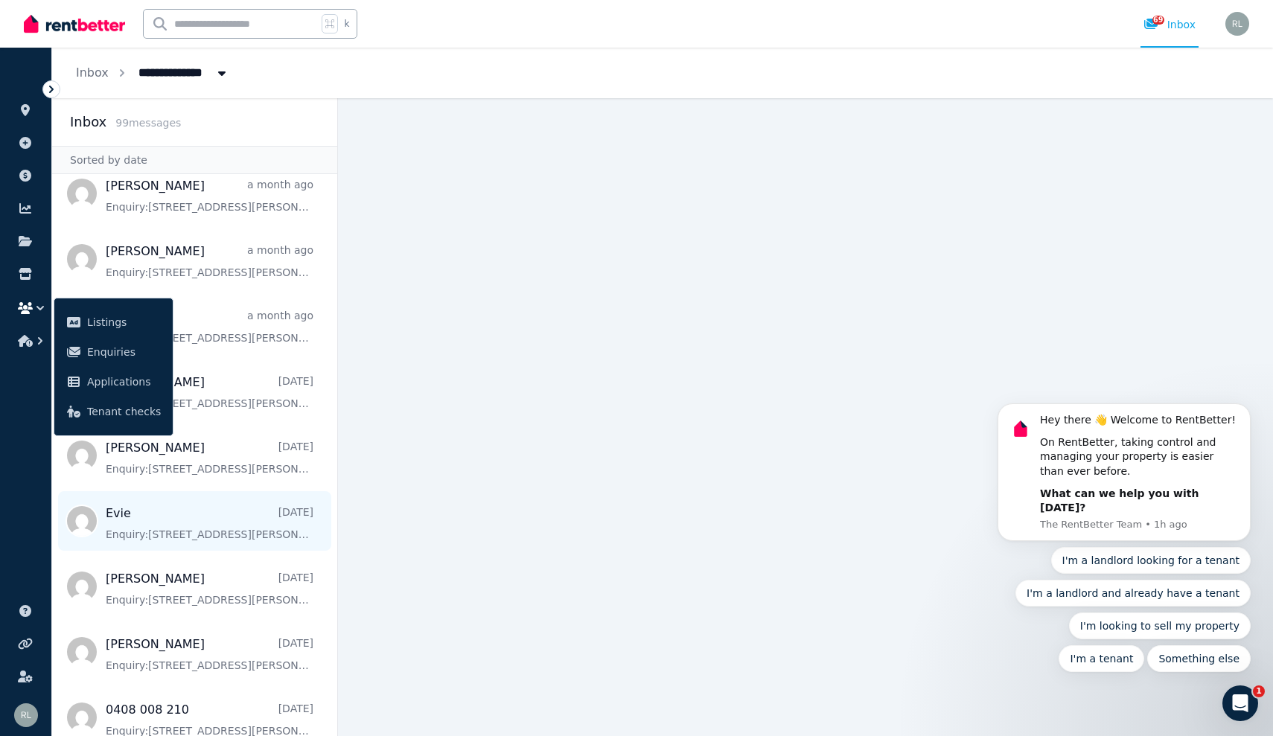
click at [185, 538] on span "Message list" at bounding box center [194, 521] width 285 height 60
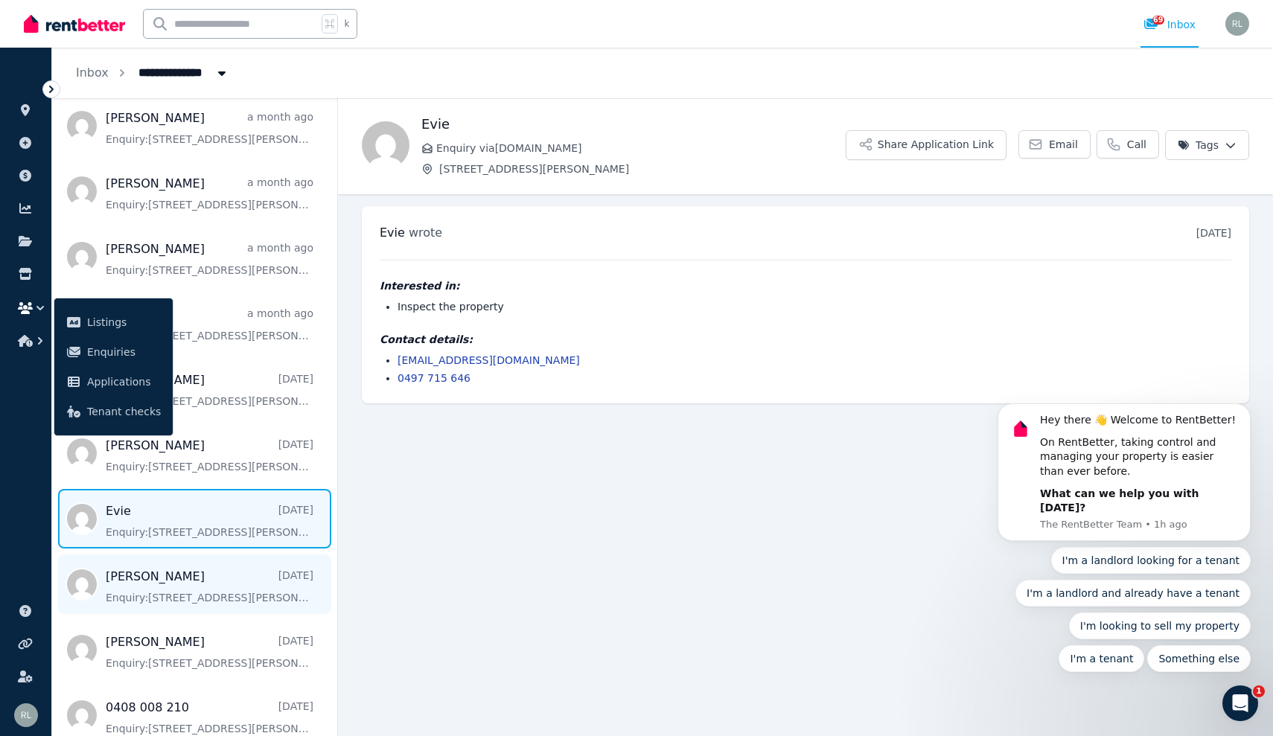
scroll to position [479, 0]
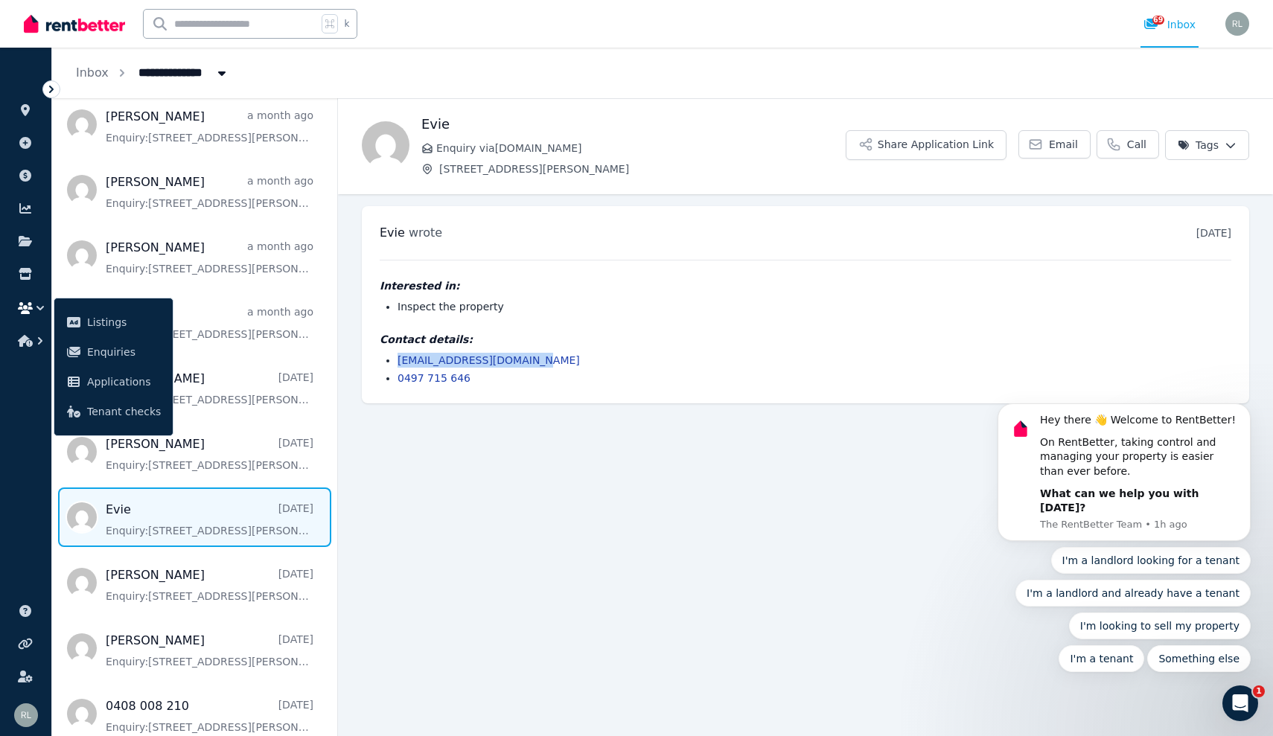
drag, startPoint x: 565, startPoint y: 362, endPoint x: 392, endPoint y: 365, distance: 172.7
click at [392, 365] on ul "[EMAIL_ADDRESS][DOMAIN_NAME] 0497 715 646" at bounding box center [805, 369] width 851 height 33
drag, startPoint x: 471, startPoint y: 379, endPoint x: 399, endPoint y: 377, distance: 72.2
click at [399, 377] on li "0497 715 646" at bounding box center [813, 378] width 833 height 15
drag, startPoint x: 540, startPoint y: 359, endPoint x: 392, endPoint y: 356, distance: 148.1
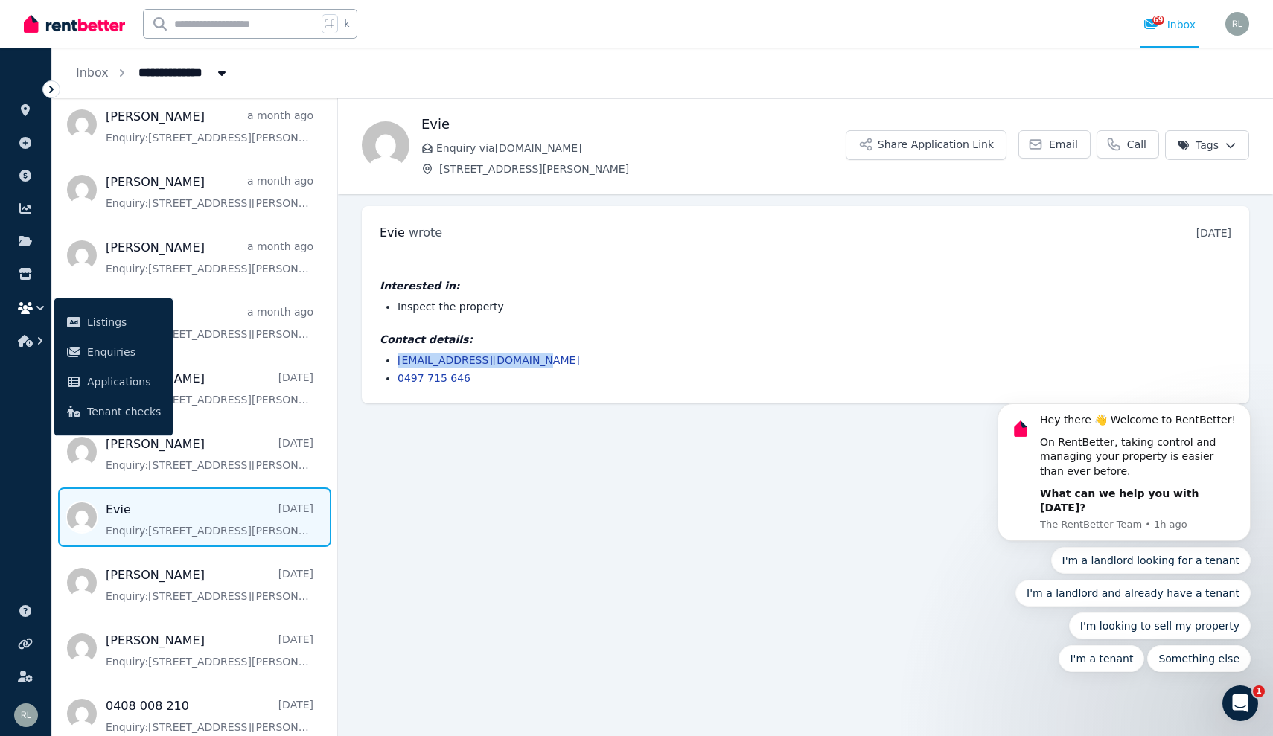
click at [392, 356] on ul "[EMAIL_ADDRESS][DOMAIN_NAME] 0497 715 646" at bounding box center [805, 369] width 851 height 33
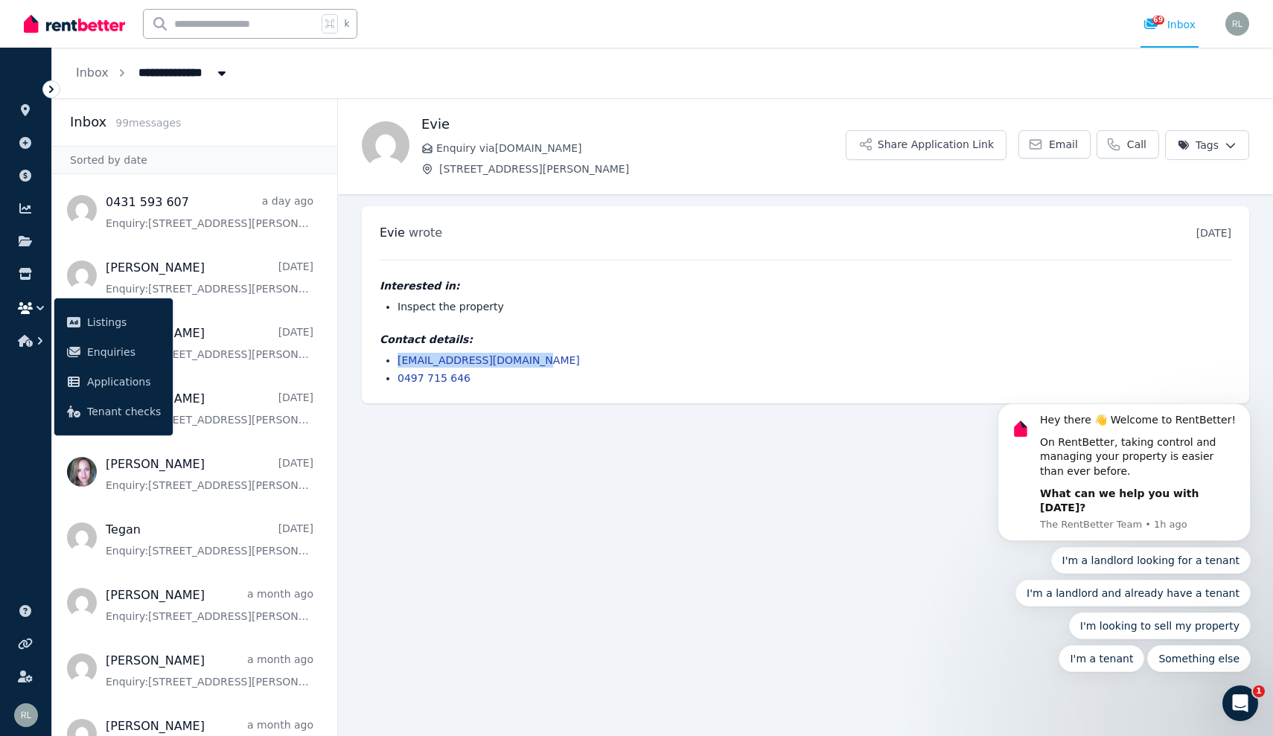
scroll to position [0, 0]
click at [25, 210] on icon at bounding box center [25, 208] width 15 height 12
